Goal: Information Seeking & Learning: Check status

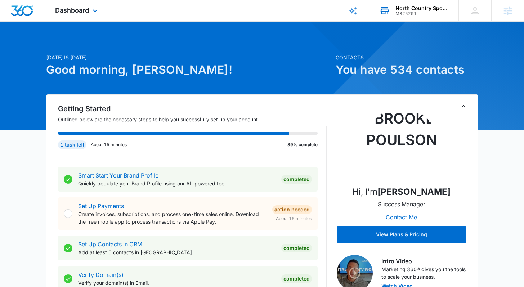
click at [424, 13] on div "M325291" at bounding box center [422, 13] width 53 height 5
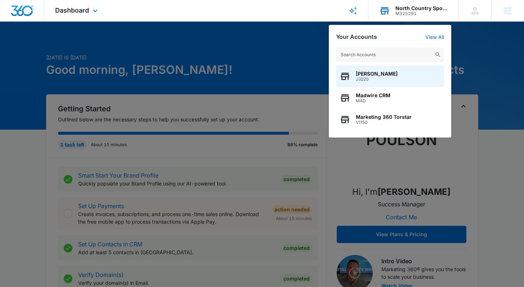
click at [424, 13] on div "M325291" at bounding box center [422, 13] width 53 height 5
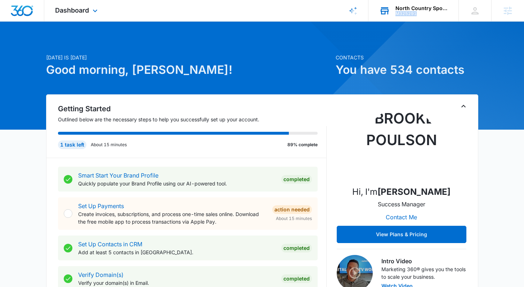
click at [424, 13] on div "M325291" at bounding box center [422, 13] width 53 height 5
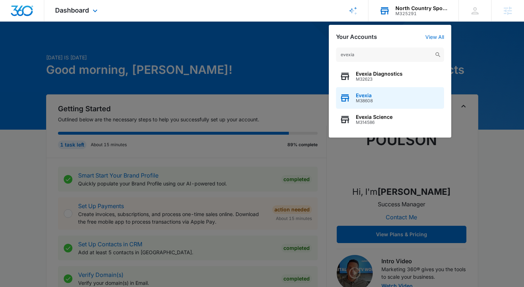
type input "evexia"
click at [363, 96] on span "Evexia" at bounding box center [364, 96] width 17 height 6
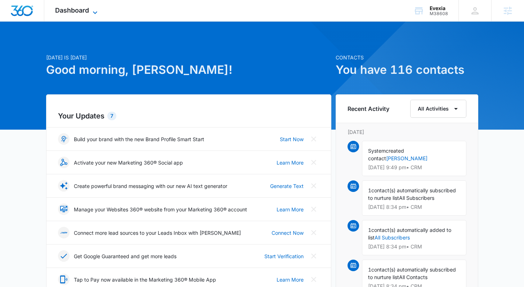
click at [82, 8] on span "Dashboard" at bounding box center [72, 10] width 34 height 8
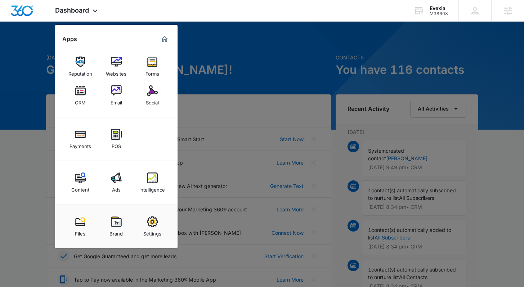
click at [115, 92] on img at bounding box center [116, 90] width 11 height 11
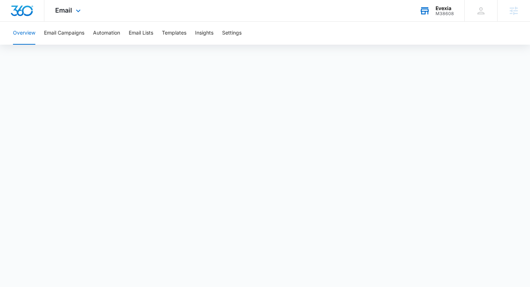
click at [438, 9] on div "Evexia" at bounding box center [444, 8] width 18 height 6
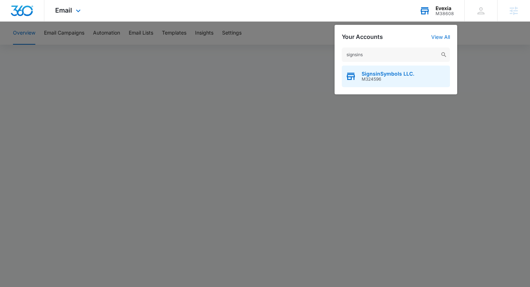
type input "signsins"
click at [387, 77] on span "M324596" at bounding box center [388, 79] width 53 height 5
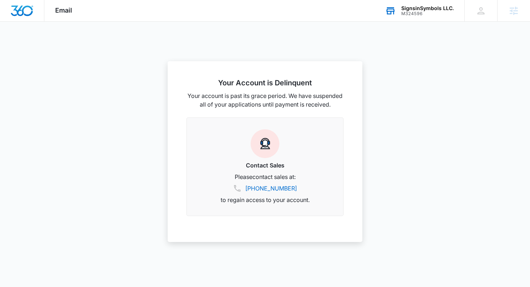
click at [438, 13] on div "M324596" at bounding box center [427, 13] width 53 height 5
type input "h"
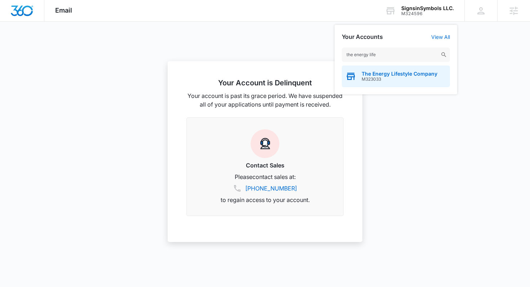
type input "the energy life"
click at [362, 80] on span "M323033" at bounding box center [400, 79] width 76 height 5
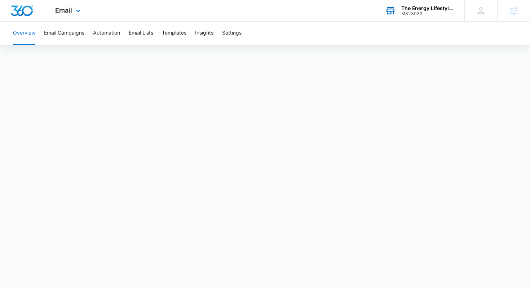
click at [404, 14] on div "M323033" at bounding box center [427, 13] width 53 height 5
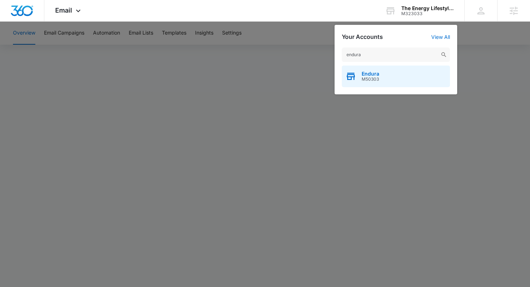
type input "endura"
click at [372, 78] on span "M50303" at bounding box center [371, 79] width 18 height 5
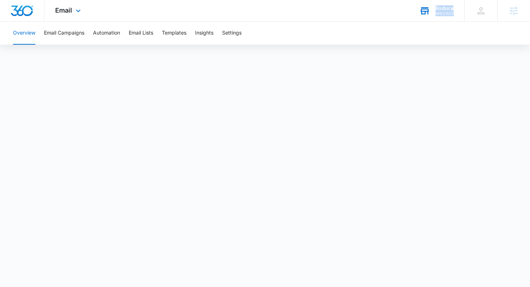
drag, startPoint x: 455, startPoint y: 14, endPoint x: 434, endPoint y: 6, distance: 21.7
click at [434, 6] on div "Endura M50303 Your Accounts View All" at bounding box center [436, 10] width 56 height 21
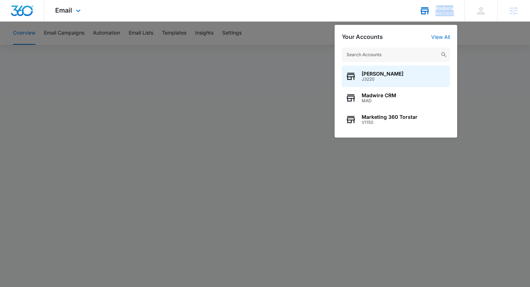
drag, startPoint x: 439, startPoint y: 10, endPoint x: 452, endPoint y: 16, distance: 14.2
click at [452, 16] on div "Endura M50303 Your Accounts View All Brooke Poulson J3220 Madwire CRM MAD Marke…" at bounding box center [436, 10] width 56 height 21
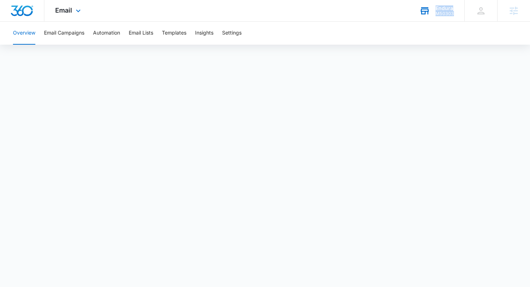
copy div "Endura M50303"
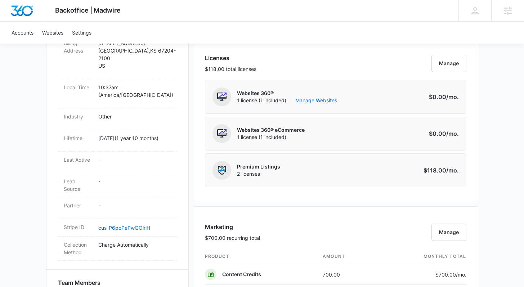
scroll to position [402, 0]
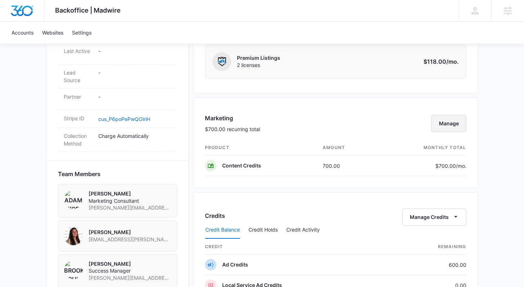
click at [450, 127] on button "Manage" at bounding box center [449, 123] width 35 height 17
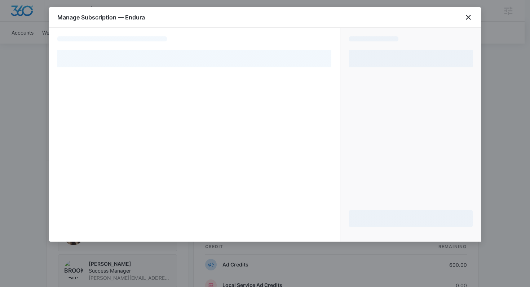
select select "pm_1OVJCjA4n8RTgNjUIH0d9Agj"
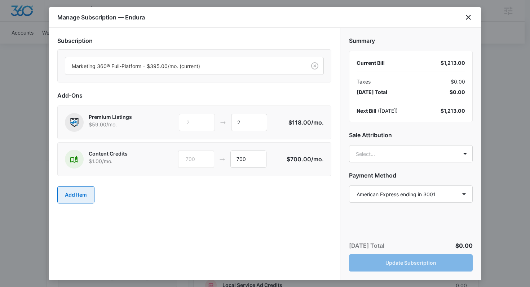
click at [75, 192] on button "Add Item" at bounding box center [75, 194] width 37 height 17
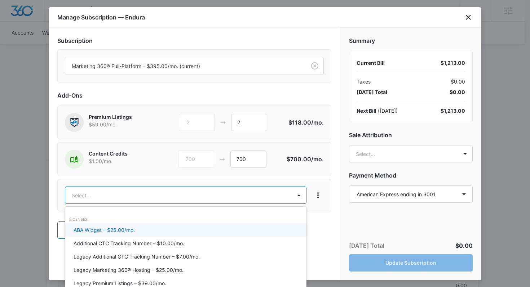
click at [171, 194] on body "Backoffice | Madwire Apps Settings BP [PERSON_NAME] [PERSON_NAME][EMAIL_ADDRESS…" at bounding box center [265, 104] width 530 height 1012
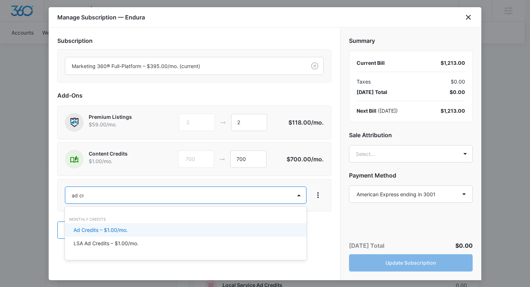
type input "ad cre"
click at [129, 230] on div "Ad Credits – $1.00/mo." at bounding box center [185, 230] width 223 height 8
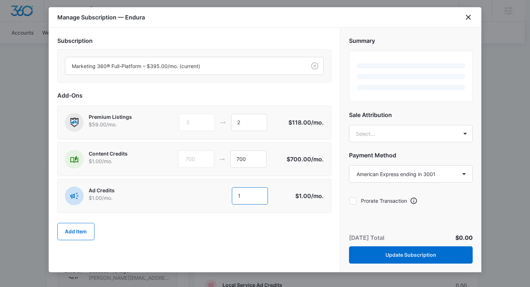
click at [247, 197] on input "1" at bounding box center [250, 195] width 36 height 17
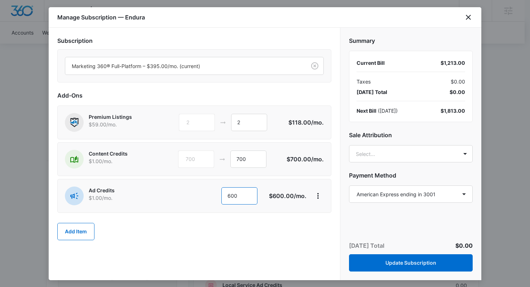
type input "600"
click at [400, 132] on h2 "Sale Attribution" at bounding box center [411, 135] width 124 height 9
click at [391, 153] on body "Backoffice | Madwire Apps Settings BP Brooke Poulson brooke.poulson@madwire.com…" at bounding box center [265, 104] width 530 height 1012
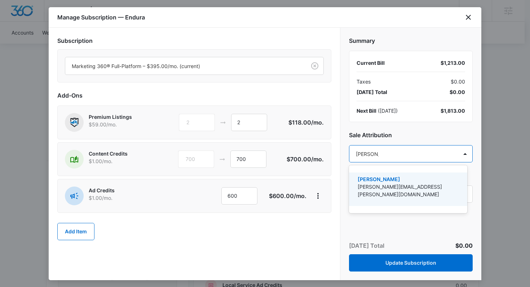
type input "brooke po"
click at [372, 177] on p "[PERSON_NAME]" at bounding box center [407, 180] width 99 height 8
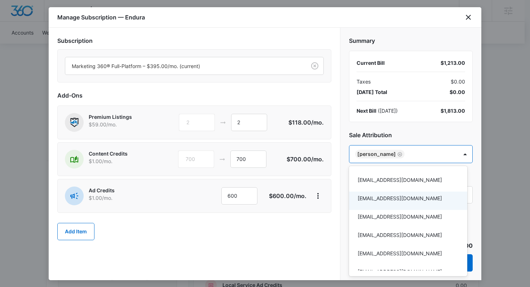
click at [323, 247] on div at bounding box center [265, 143] width 530 height 287
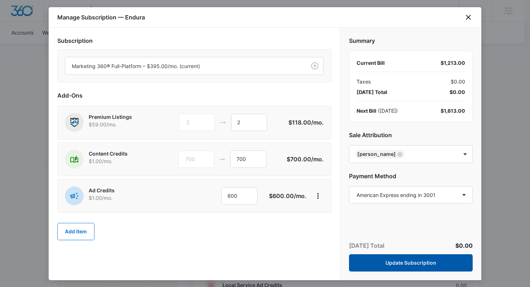
click at [418, 269] on button "Update Subscription" at bounding box center [411, 262] width 124 height 17
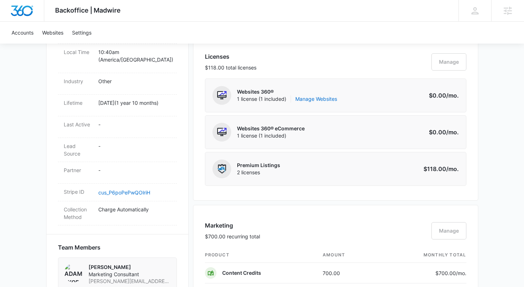
scroll to position [212, 0]
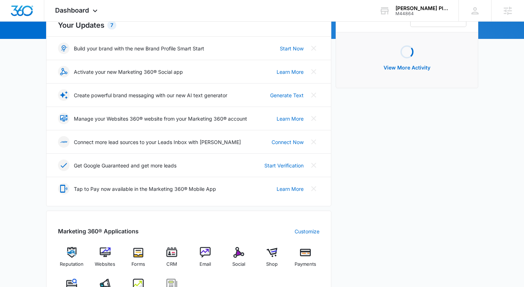
scroll to position [195, 0]
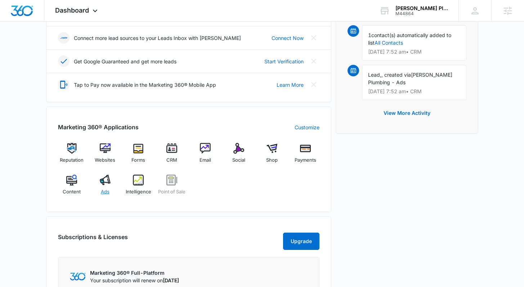
click at [107, 181] on img at bounding box center [105, 180] width 11 height 11
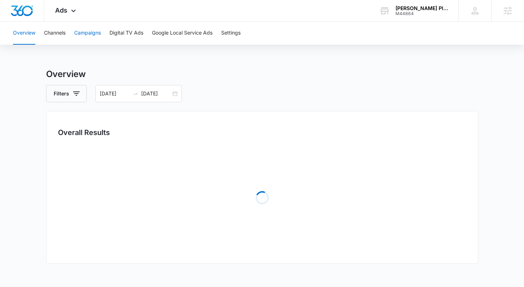
click at [94, 32] on button "Campaigns" at bounding box center [87, 33] width 27 height 23
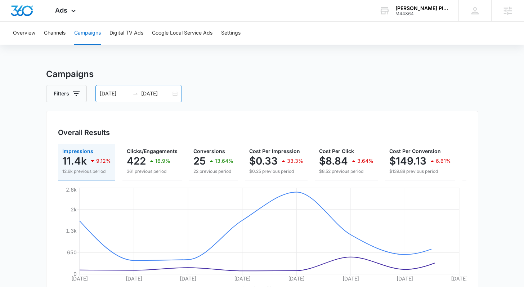
click at [174, 95] on div "10/01/2025 10/08/2025" at bounding box center [139, 93] width 87 height 17
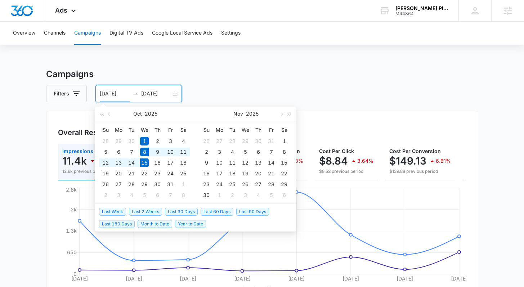
click at [116, 210] on span "Last Week" at bounding box center [112, 212] width 27 height 8
type input "10/08/2025"
type input "10/15/2025"
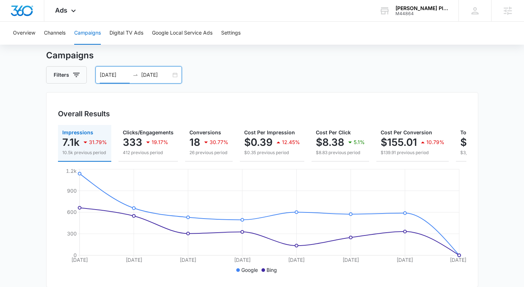
scroll to position [19, 0]
click at [173, 74] on div "10/08/2025 10/15/2025" at bounding box center [139, 74] width 87 height 17
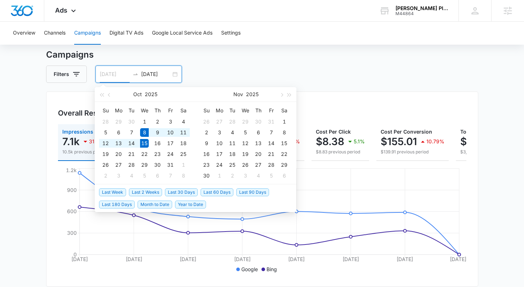
type input "10/08/2025"
click at [116, 193] on span "Last Week" at bounding box center [112, 193] width 27 height 8
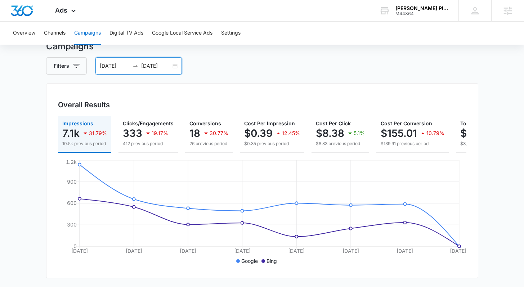
scroll to position [29, 0]
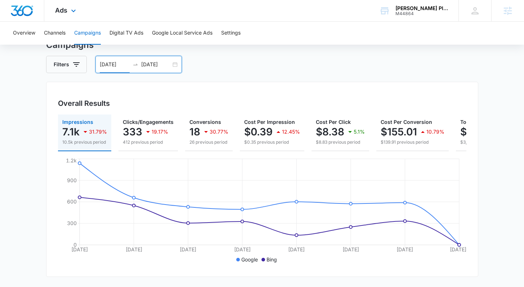
click at [65, 15] on div "Ads Apps Reputation Websites Forms CRM Email Social Shop Payments POS Content A…" at bounding box center [66, 10] width 44 height 21
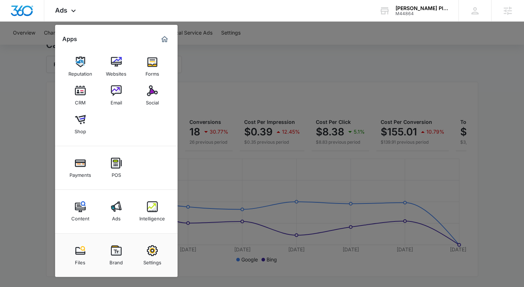
click at [151, 206] on img at bounding box center [152, 206] width 11 height 11
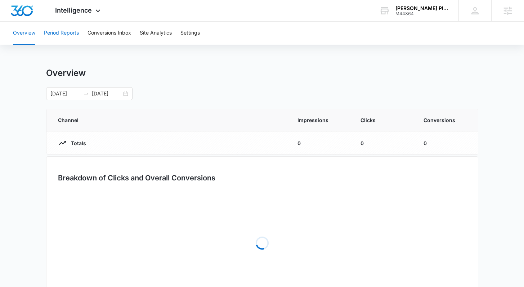
click at [72, 38] on button "Period Reports" at bounding box center [61, 33] width 35 height 23
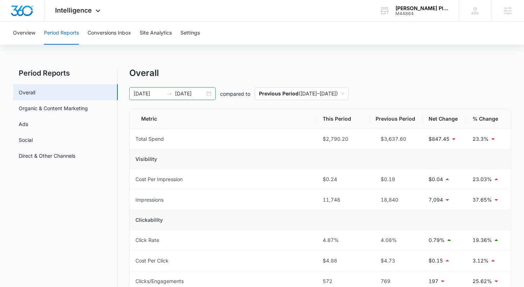
click at [211, 93] on div "10/08/2025 10/15/2025" at bounding box center [172, 93] width 87 height 13
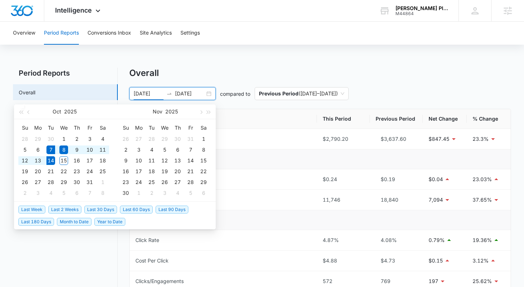
click at [40, 212] on span "Last Week" at bounding box center [31, 210] width 27 height 8
type input "10/07/2025"
type input "10/14/2025"
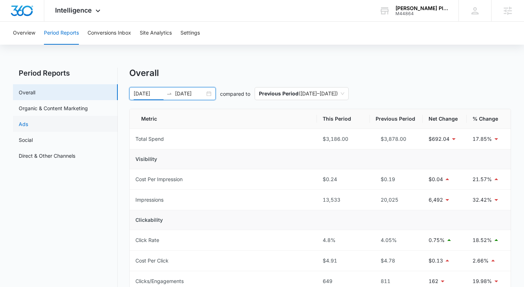
click at [28, 120] on link "Ads" at bounding box center [23, 124] width 9 height 8
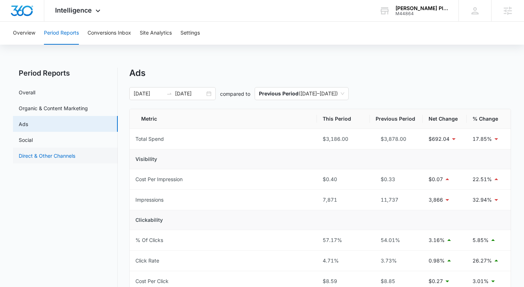
click at [68, 154] on link "Direct & Other Channels" at bounding box center [47, 156] width 57 height 8
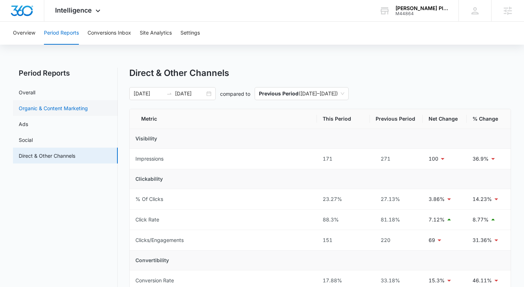
click at [56, 111] on link "Organic & Content Marketing" at bounding box center [53, 109] width 69 height 8
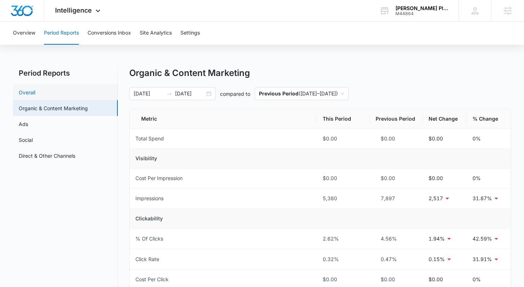
click at [35, 93] on link "Overall" at bounding box center [27, 93] width 17 height 8
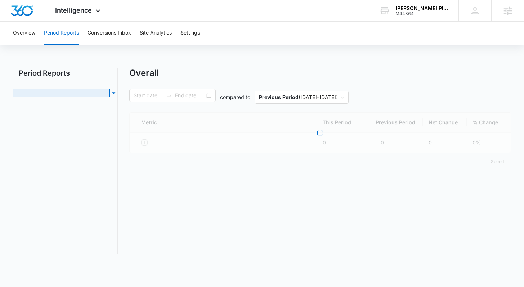
type input "10/07/2025"
type input "10/14/2025"
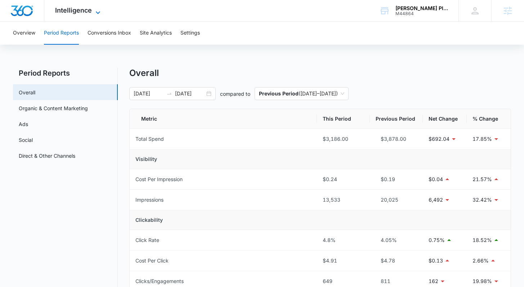
click at [73, 11] on span "Intelligence" at bounding box center [73, 10] width 37 height 8
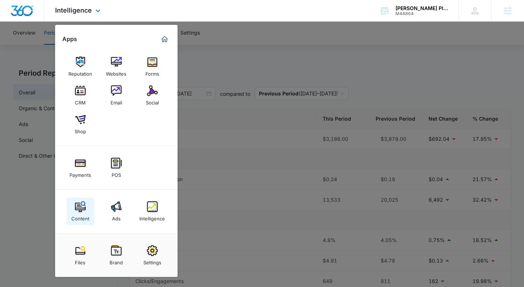
click at [81, 209] on img at bounding box center [80, 206] width 11 height 11
